Goal: Transaction & Acquisition: Purchase product/service

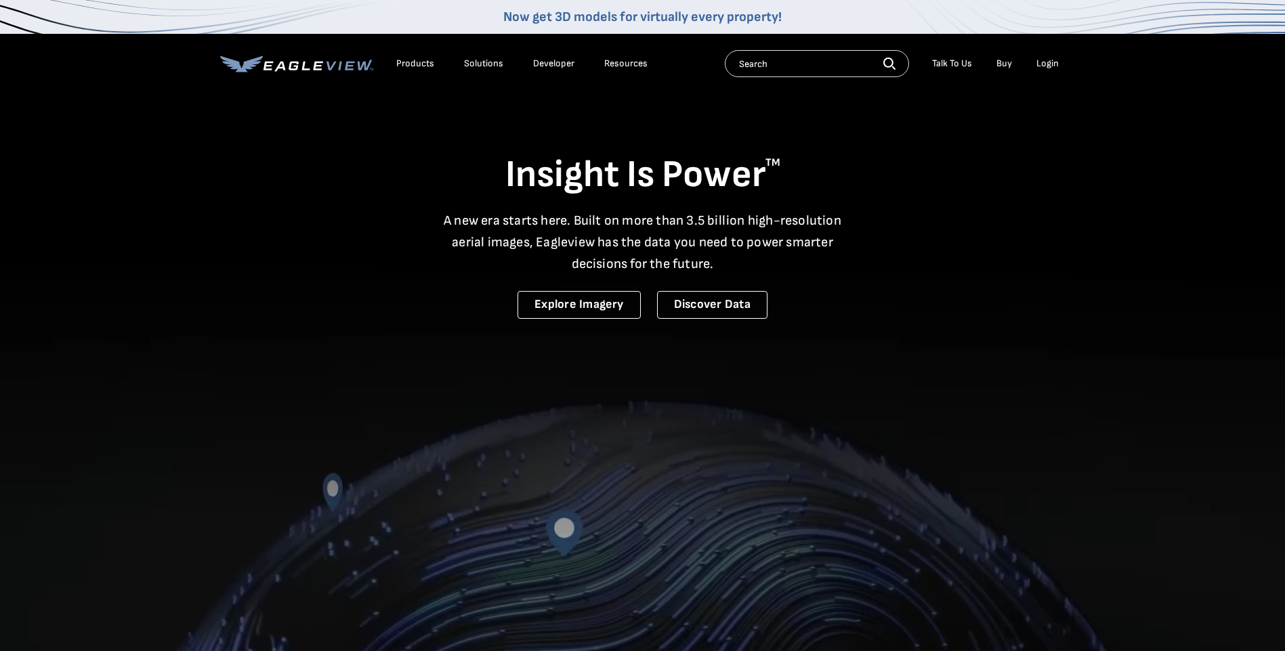
click at [1043, 59] on div "Login" at bounding box center [1047, 64] width 22 height 12
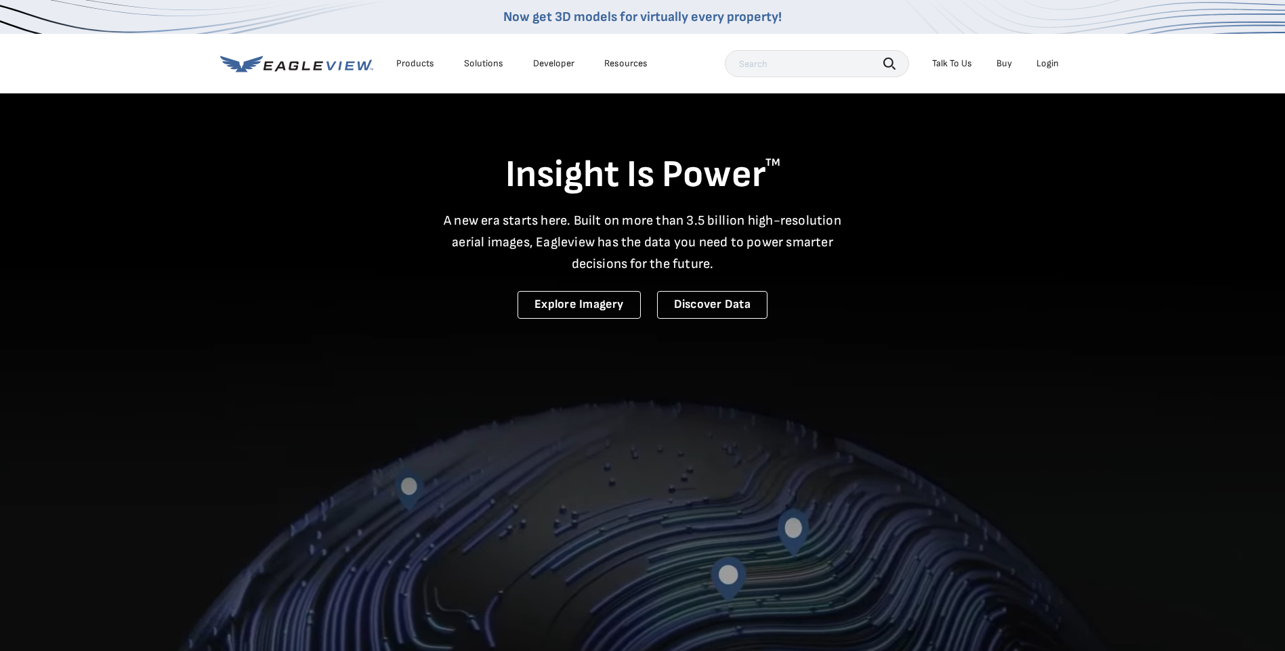
click at [1050, 66] on div "Login" at bounding box center [1047, 64] width 22 height 12
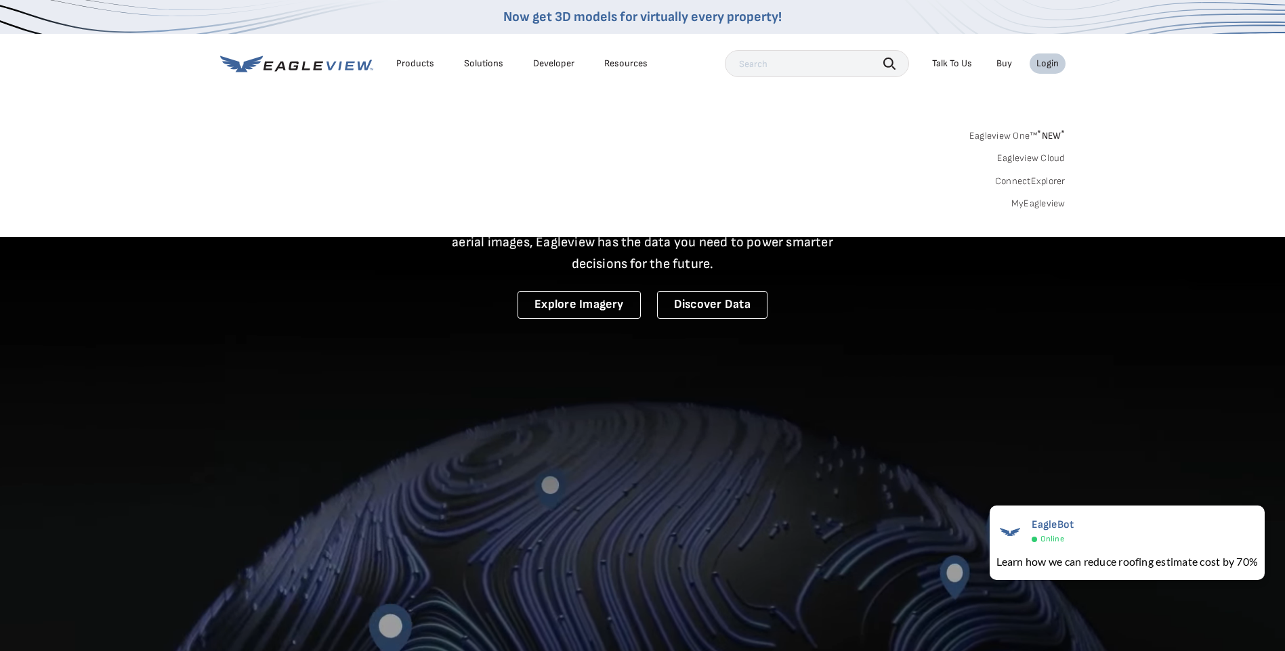
click at [1033, 205] on link "MyEagleview" at bounding box center [1038, 204] width 54 height 12
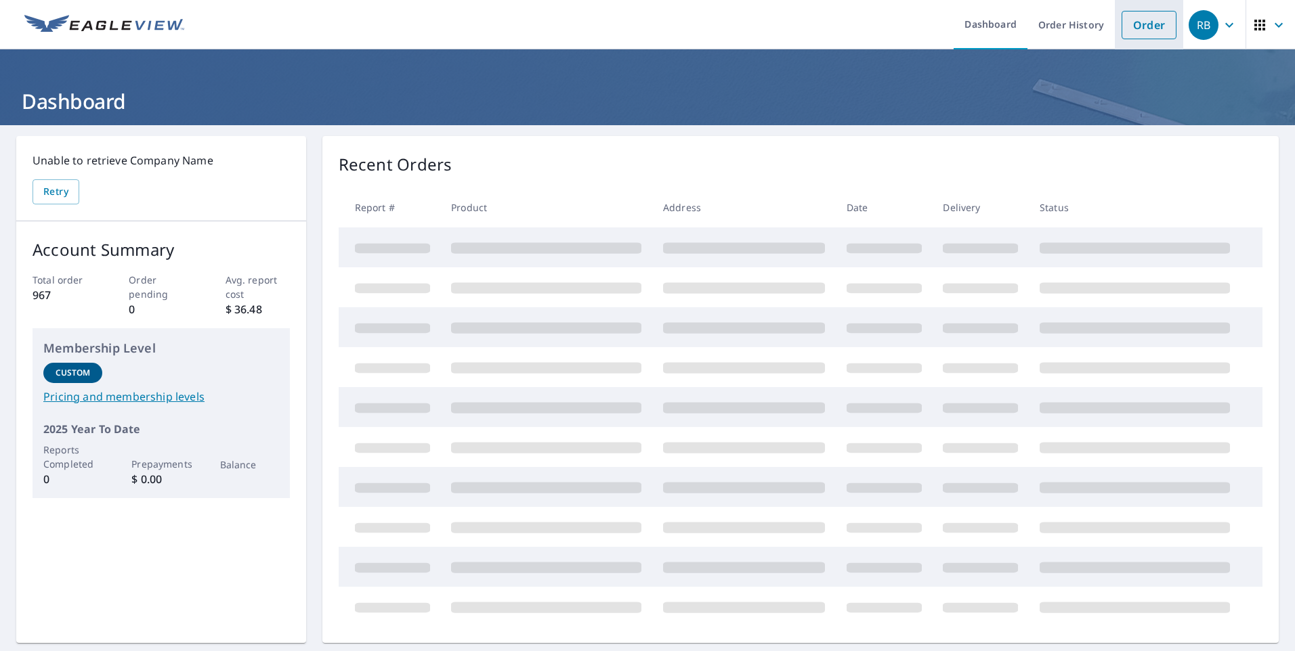
click at [1133, 31] on link "Order" at bounding box center [1148, 25] width 55 height 28
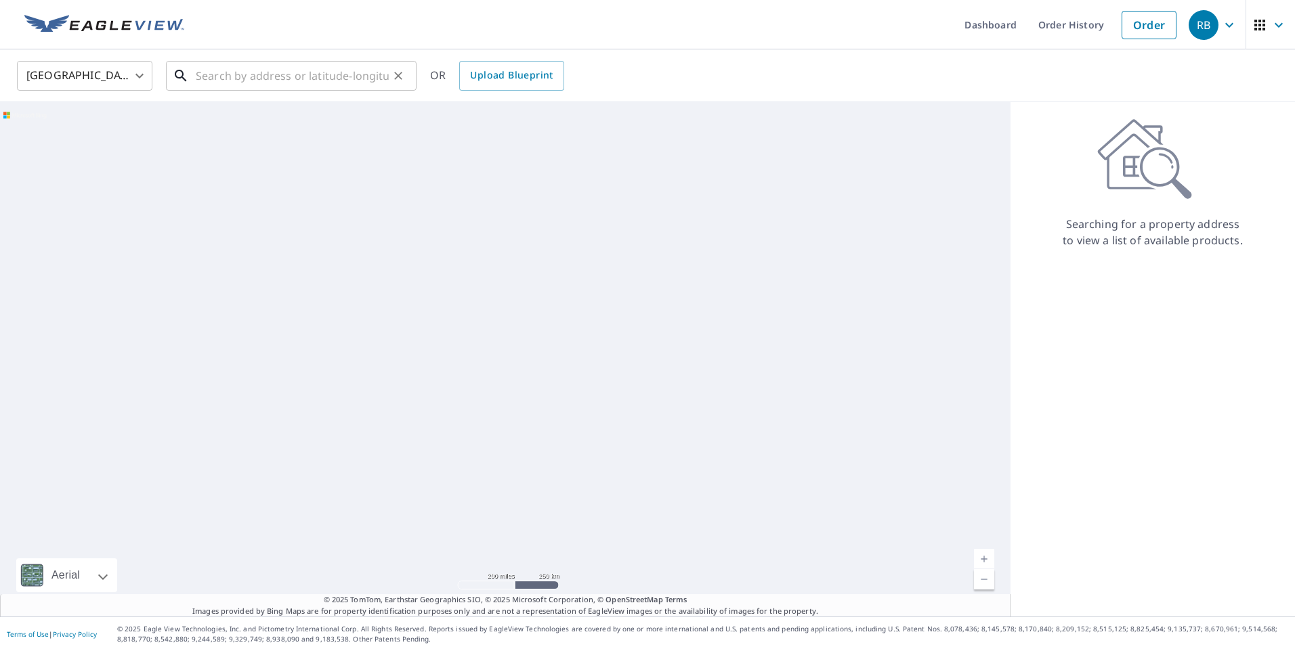
click at [332, 79] on input "text" at bounding box center [292, 76] width 193 height 38
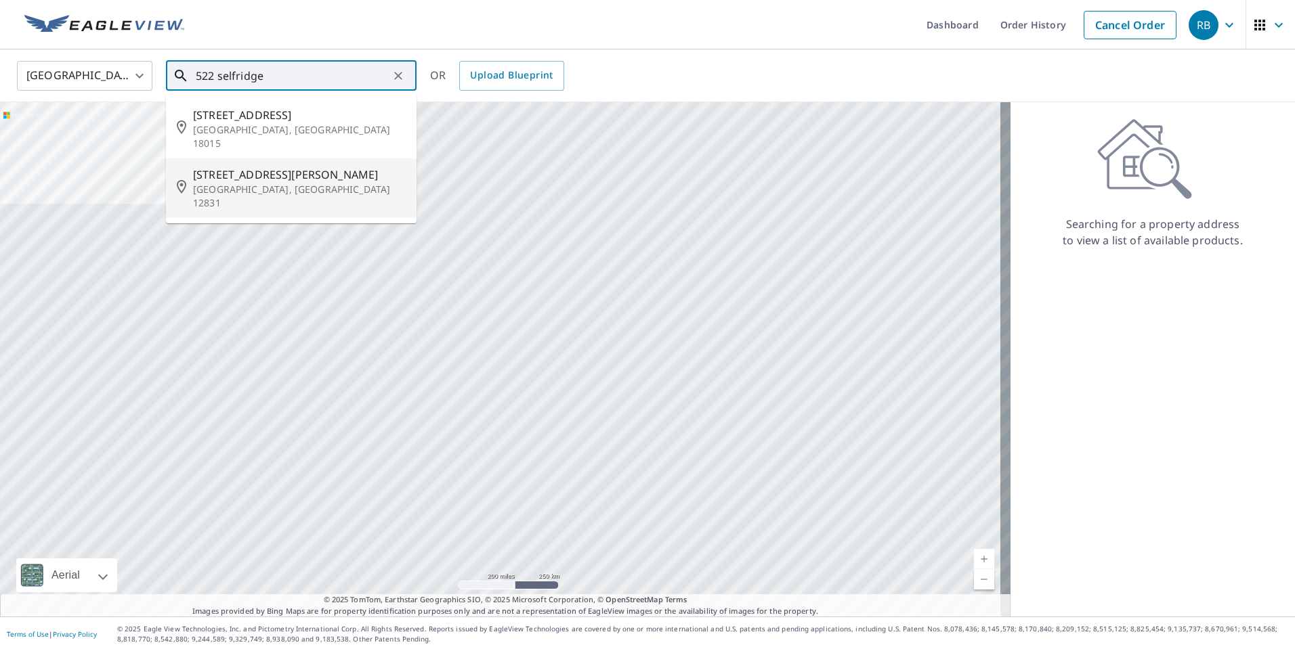
click at [301, 167] on span "[STREET_ADDRESS][PERSON_NAME]" at bounding box center [299, 175] width 213 height 16
type input "[STREET_ADDRESS][PERSON_NAME]"
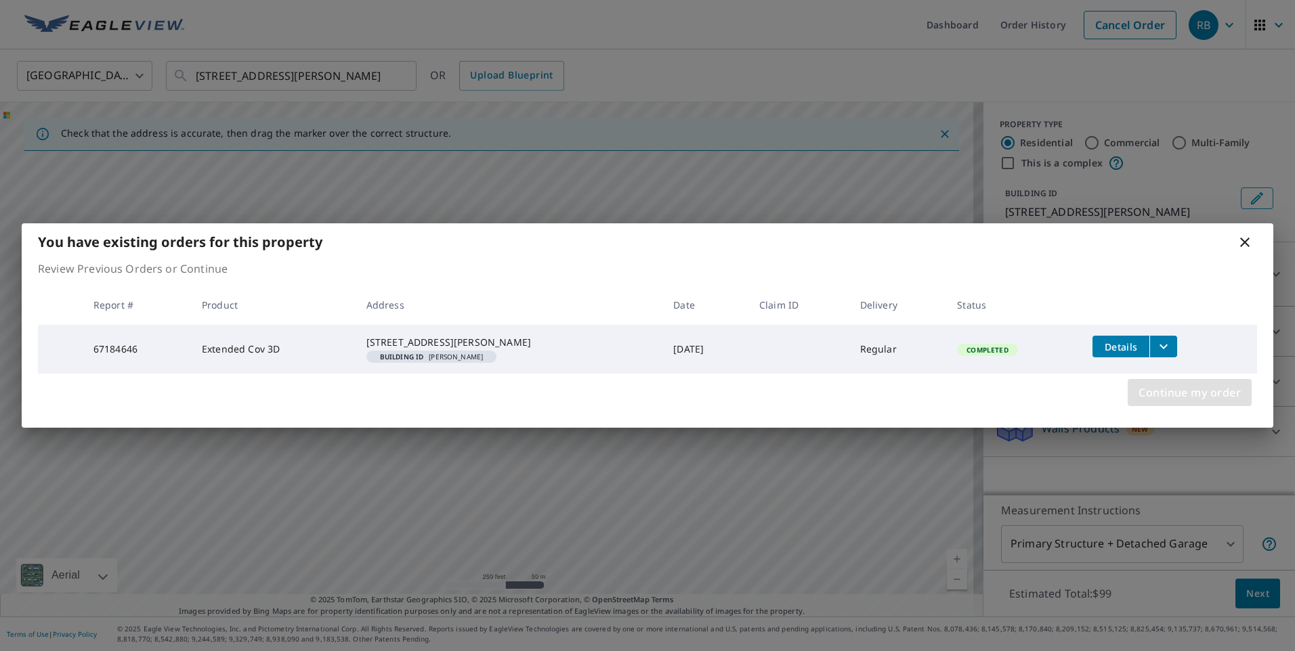
click at [1161, 394] on span "Continue my order" at bounding box center [1189, 392] width 102 height 19
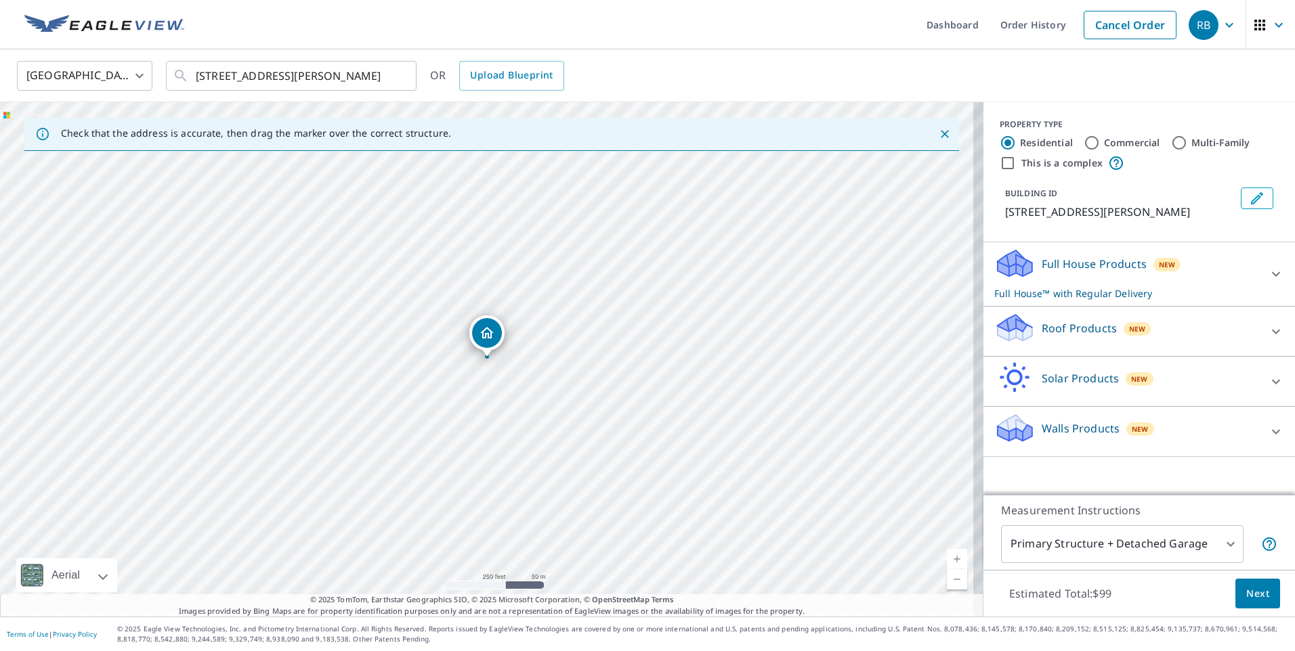
click at [1248, 267] on div "Full House Products New Full House™ with Regular Delivery" at bounding box center [1126, 274] width 265 height 53
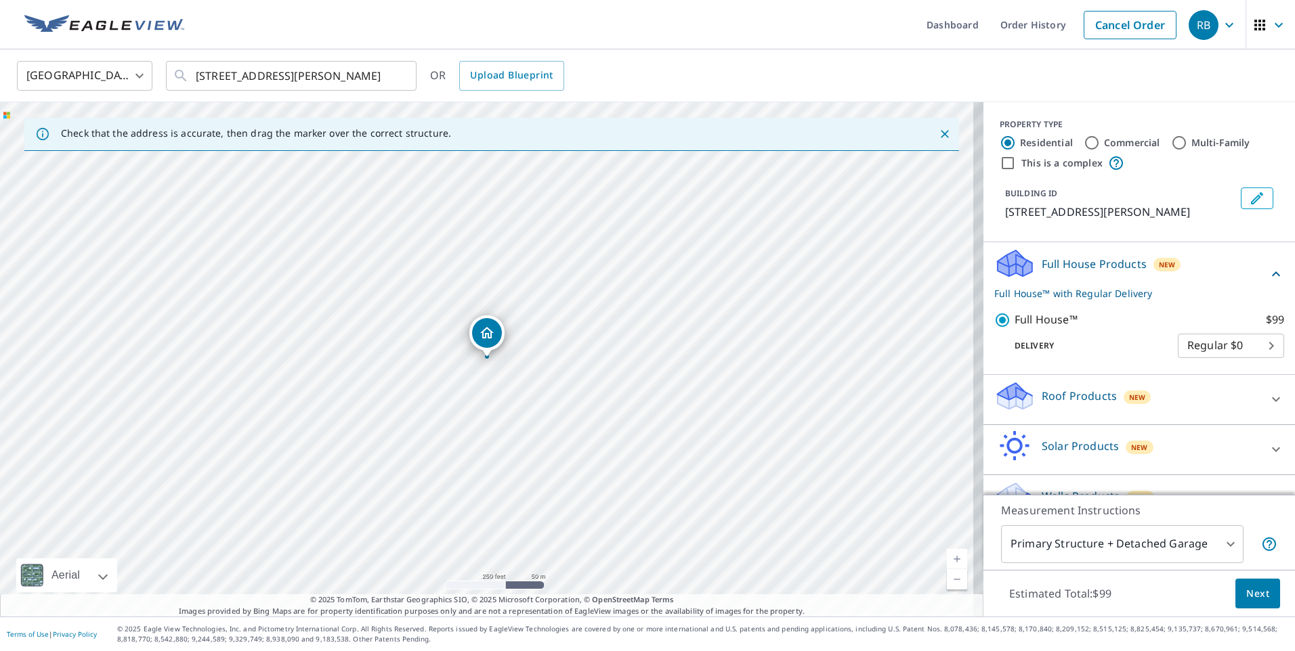
click at [1153, 402] on div "Roof Products New" at bounding box center [1126, 400] width 265 height 39
click at [1188, 265] on div "Full House Products New Full House™ with Regular Delivery" at bounding box center [1131, 274] width 274 height 53
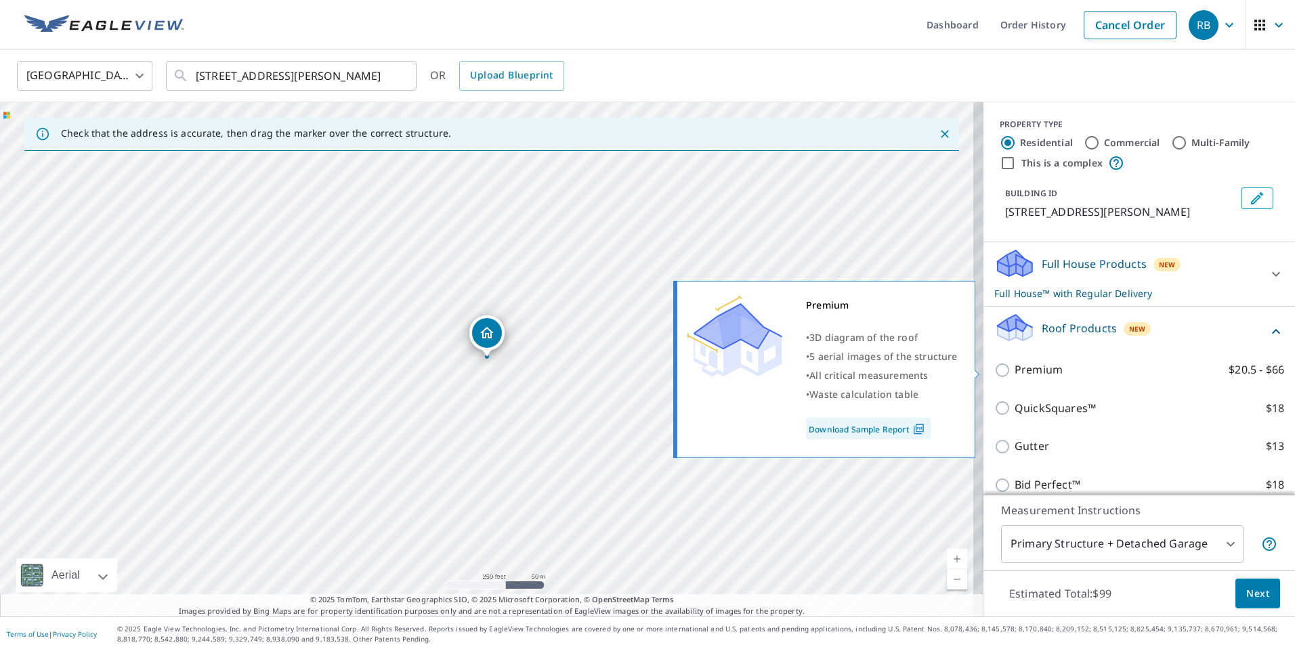
click at [994, 368] on input "Premium $20.5 - $66" at bounding box center [1004, 370] width 20 height 16
checkbox input "true"
checkbox input "false"
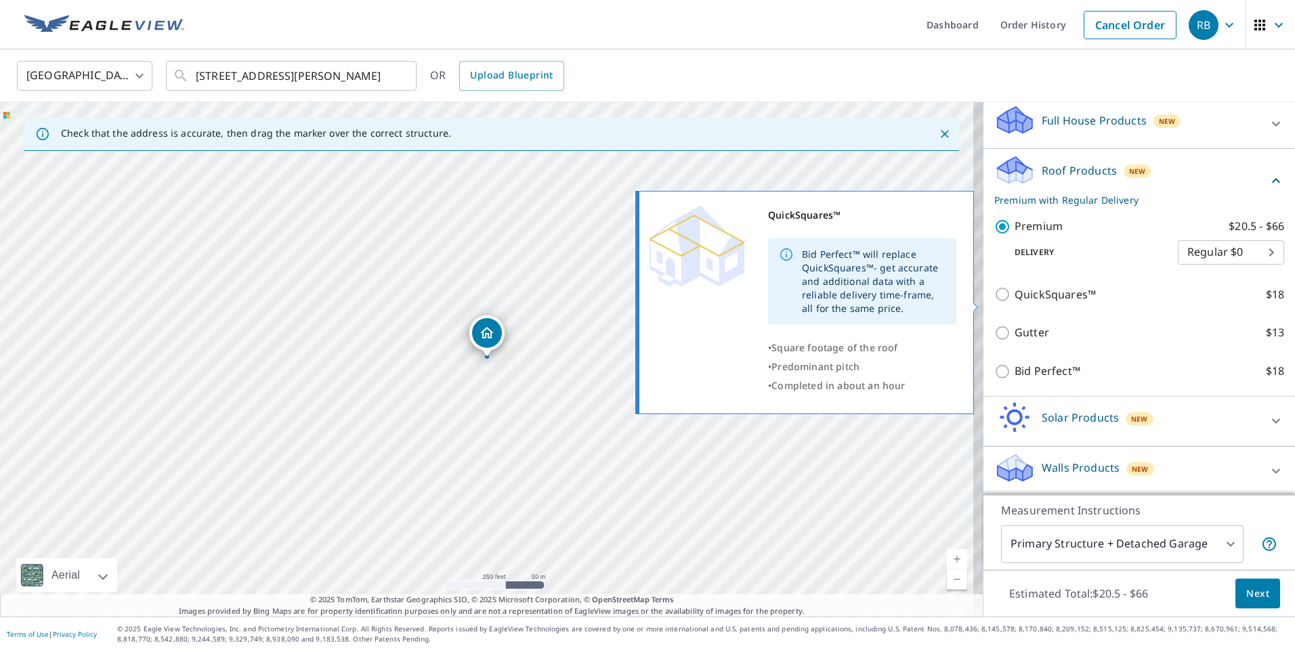
scroll to position [146, 0]
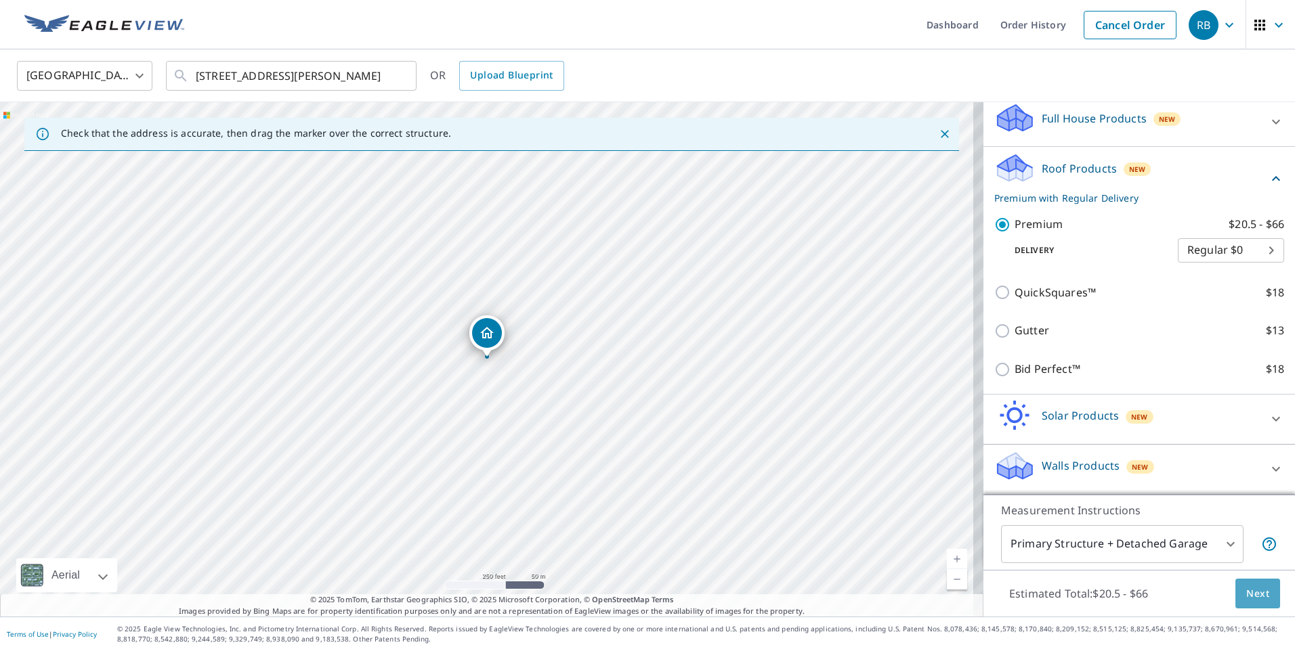
click at [1246, 586] on span "Next" at bounding box center [1257, 594] width 23 height 17
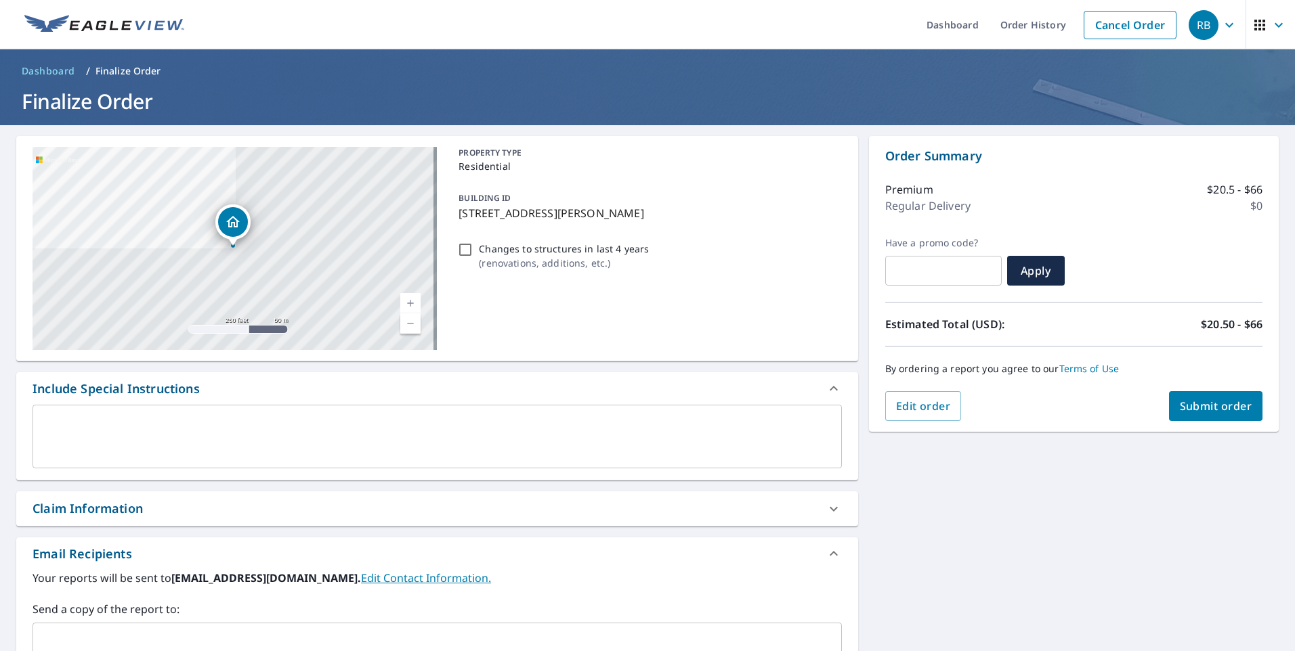
click at [1197, 412] on span "Submit order" at bounding box center [1216, 406] width 72 height 15
checkbox input "true"
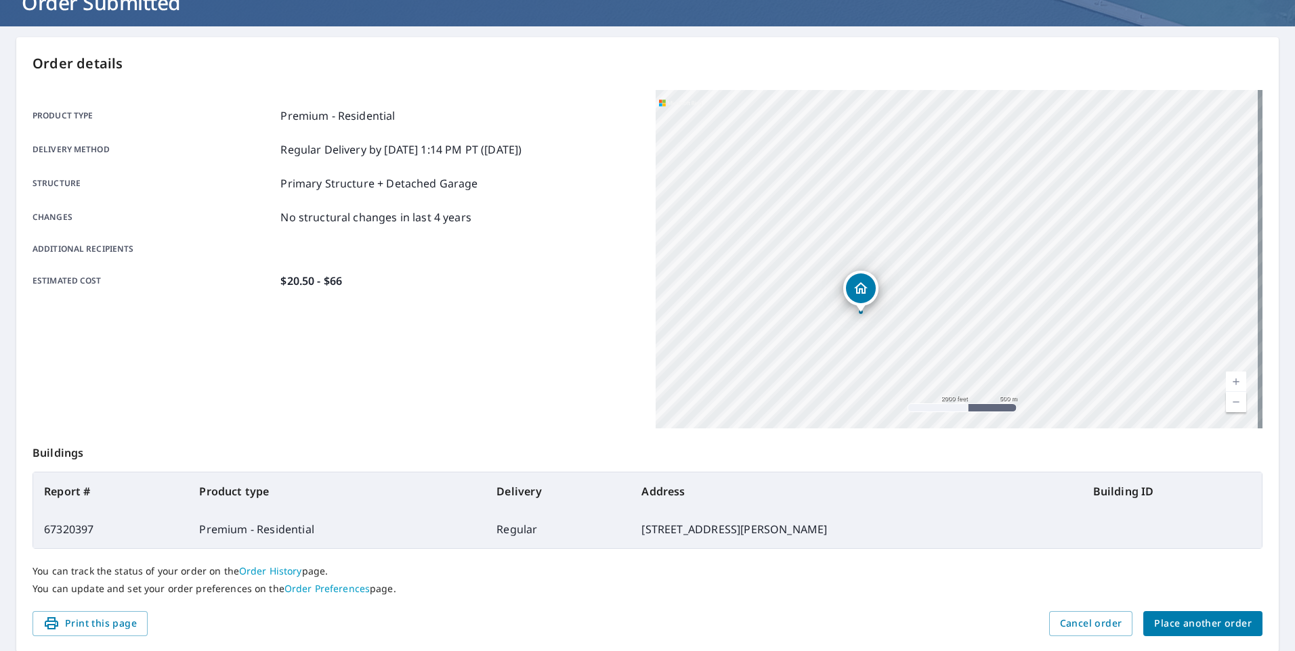
scroll to position [146, 0]
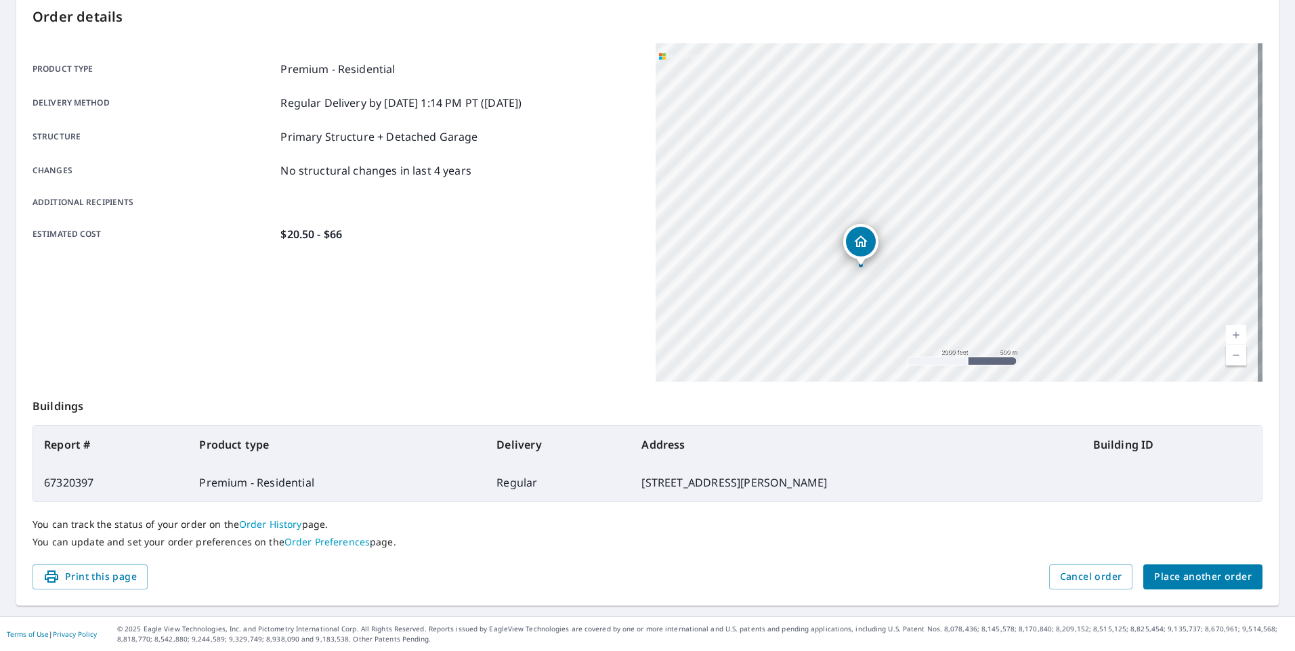
click at [1184, 582] on span "Place another order" at bounding box center [1203, 577] width 98 height 17
